Goal: Find contact information: Find contact information

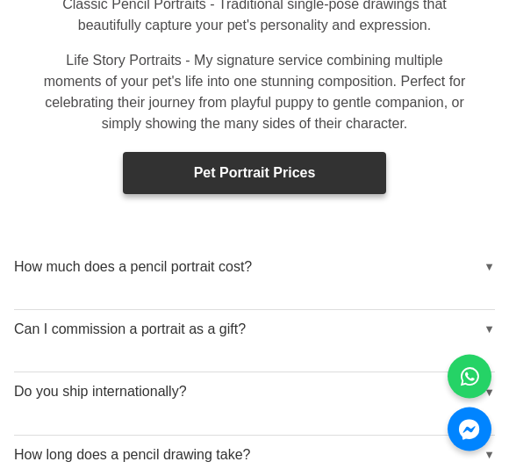
scroll to position [3486, 0]
click at [349, 152] on link "Pet Portrait Prices" at bounding box center [254, 173] width 263 height 42
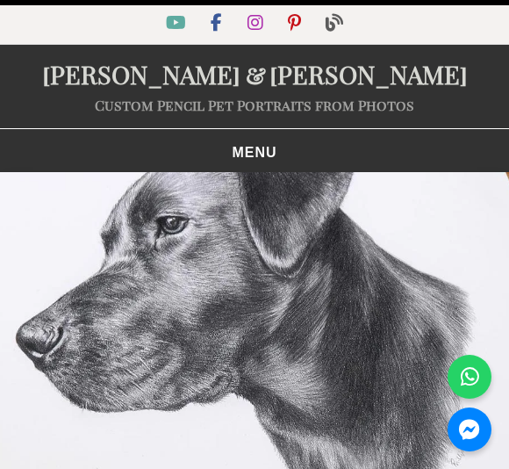
select select "GBP"
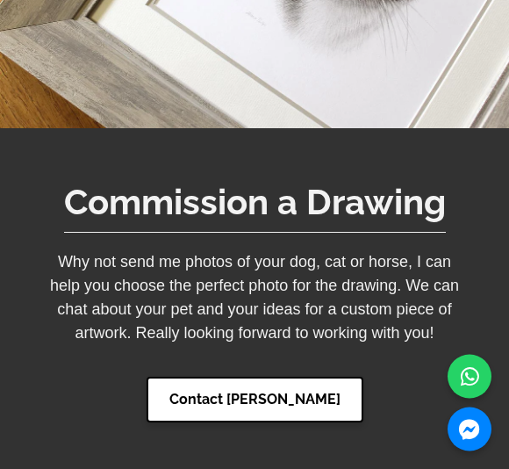
scroll to position [8899, 0]
click at [308, 376] on link "Contact [PERSON_NAME]" at bounding box center [255, 399] width 217 height 46
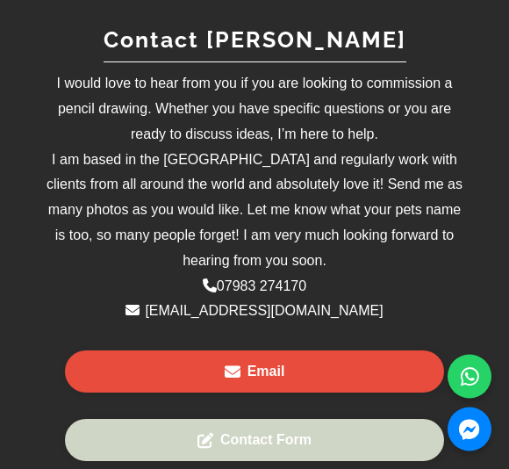
scroll to position [558, 0]
click at [307, 308] on link "petportraitenquiry@gmail.com" at bounding box center [264, 310] width 238 height 15
